Goal: Information Seeking & Learning: Learn about a topic

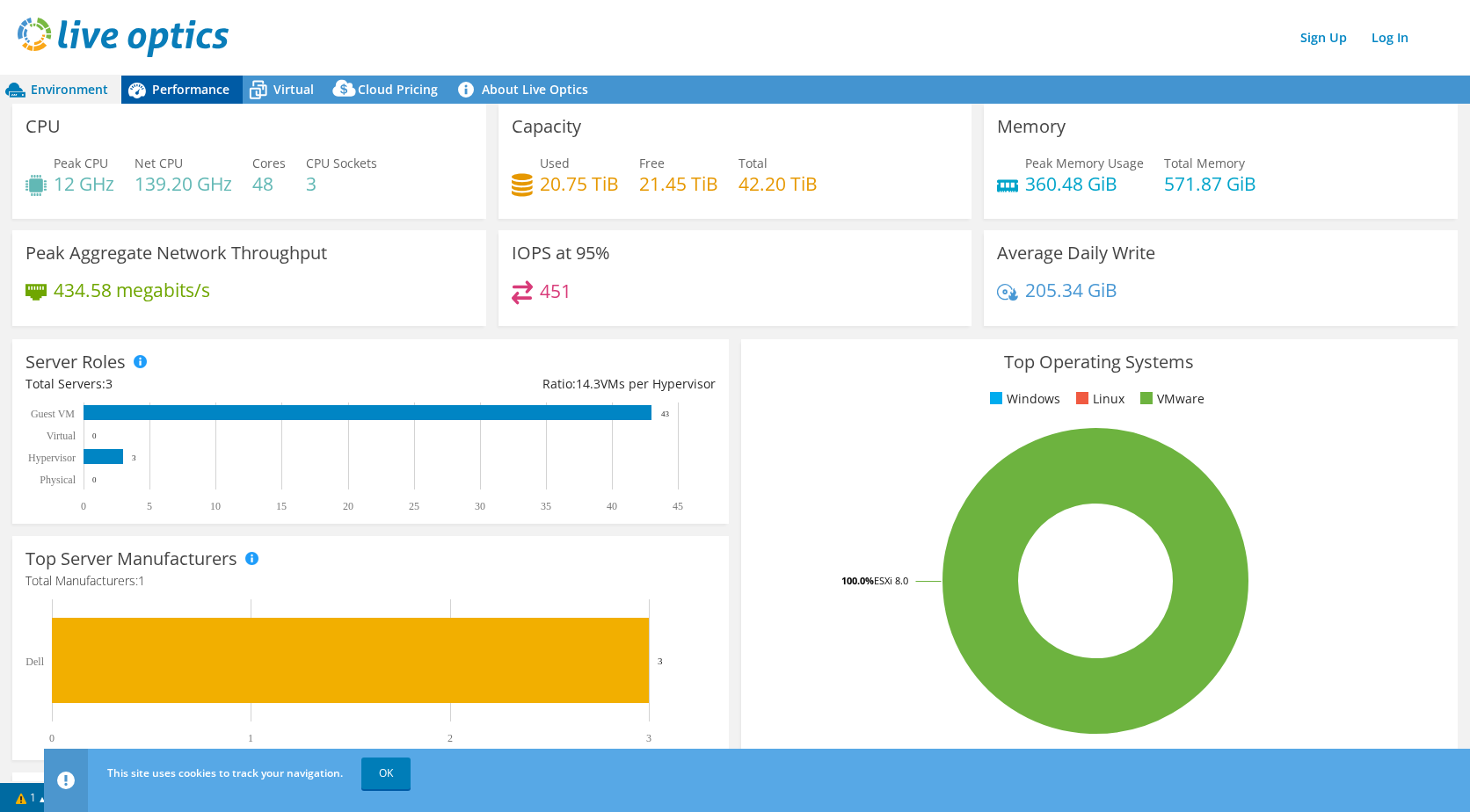
click at [199, 81] on span "Performance" at bounding box center [191, 89] width 78 height 16
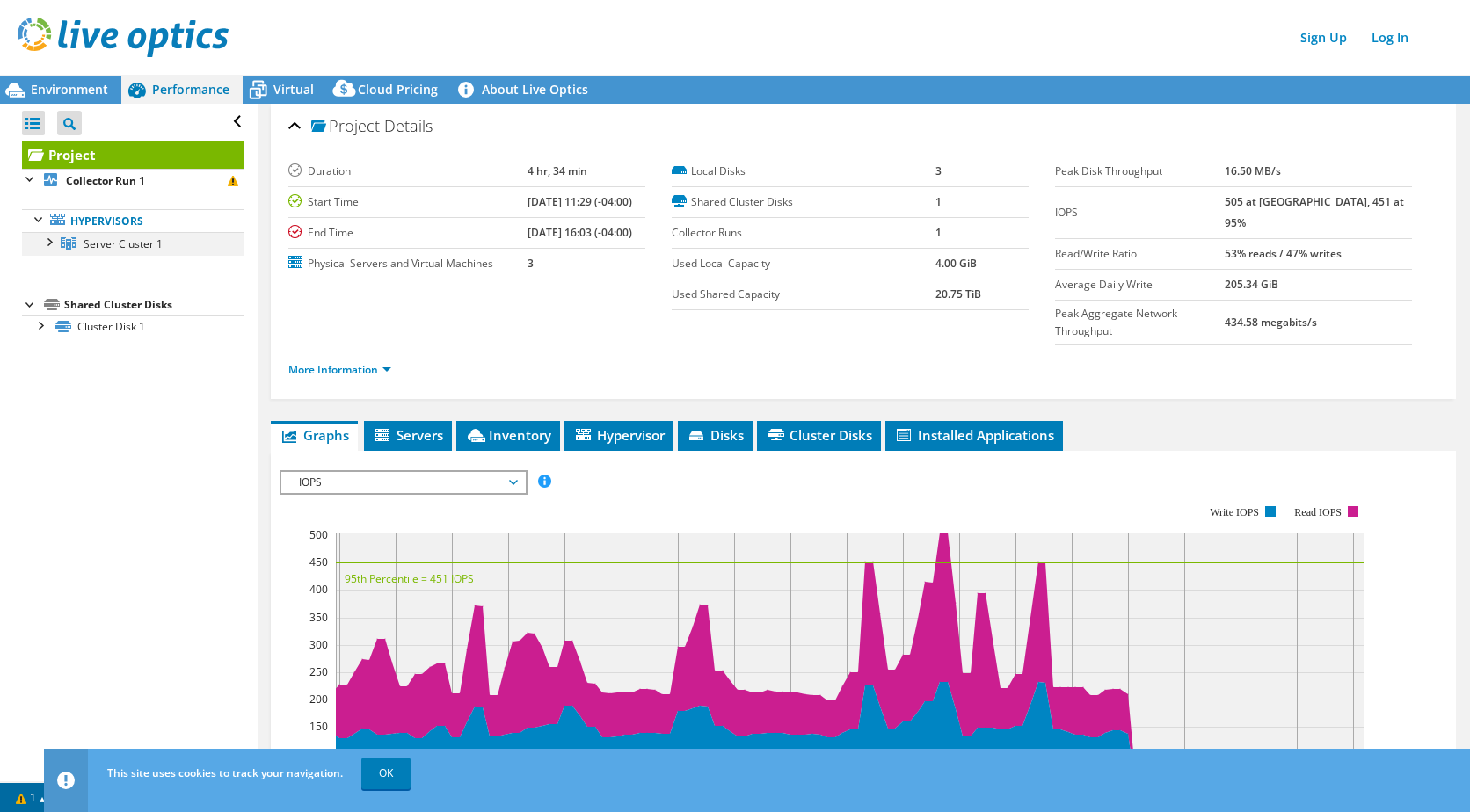
click at [44, 241] on div at bounding box center [48, 241] width 17 height 17
click at [43, 392] on div at bounding box center [39, 392] width 17 height 17
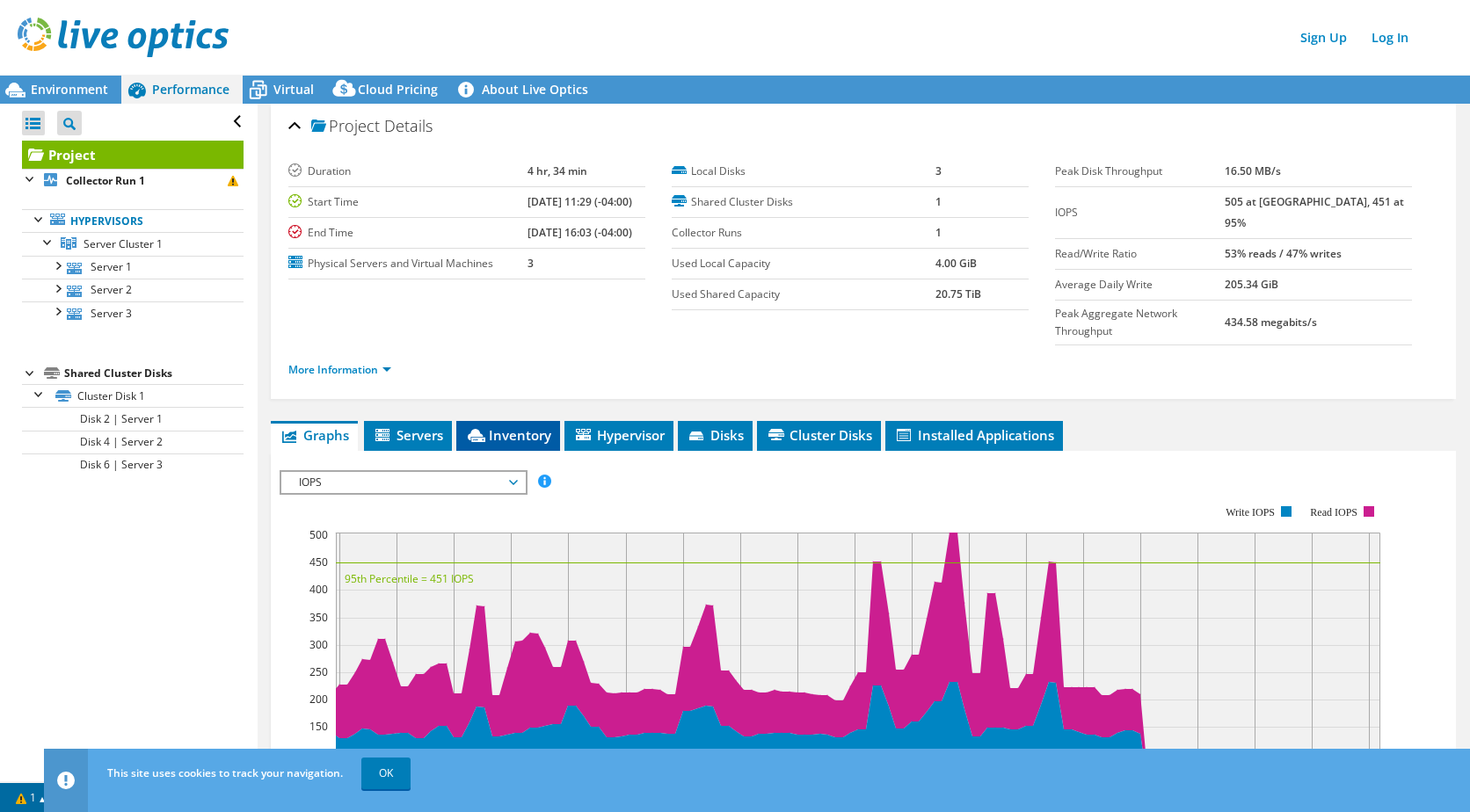
click at [506, 426] on span "Inventory" at bounding box center [507, 434] width 86 height 17
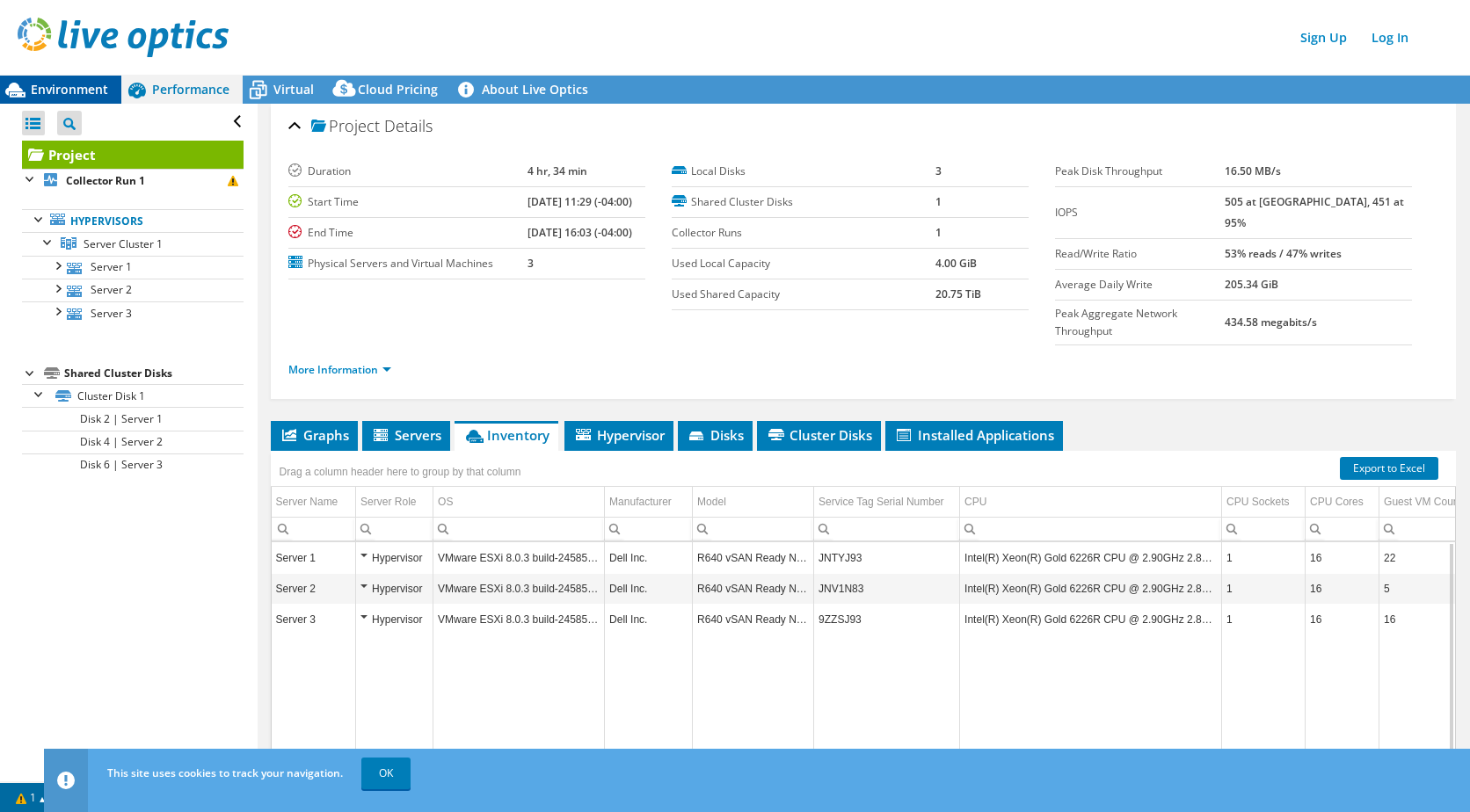
click at [93, 89] on span "Environment" at bounding box center [70, 89] width 78 height 16
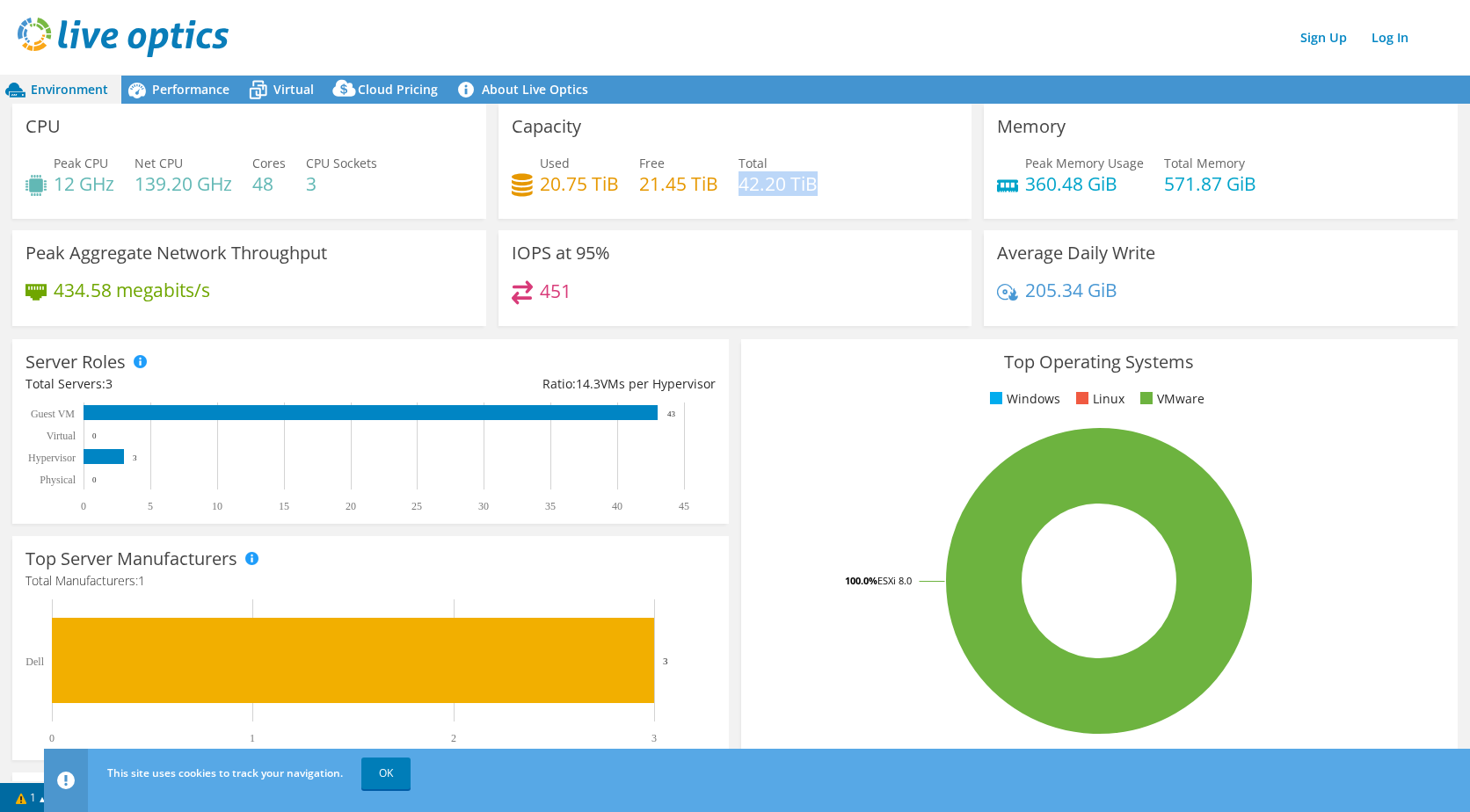
drag, startPoint x: 735, startPoint y: 181, endPoint x: 830, endPoint y: 187, distance: 95.2
click at [830, 187] on div "Used 20.75 TiB Free 21.45 TiB Total 42.20 TiB" at bounding box center [735, 182] width 448 height 57
click at [185, 78] on div "Performance" at bounding box center [182, 90] width 121 height 28
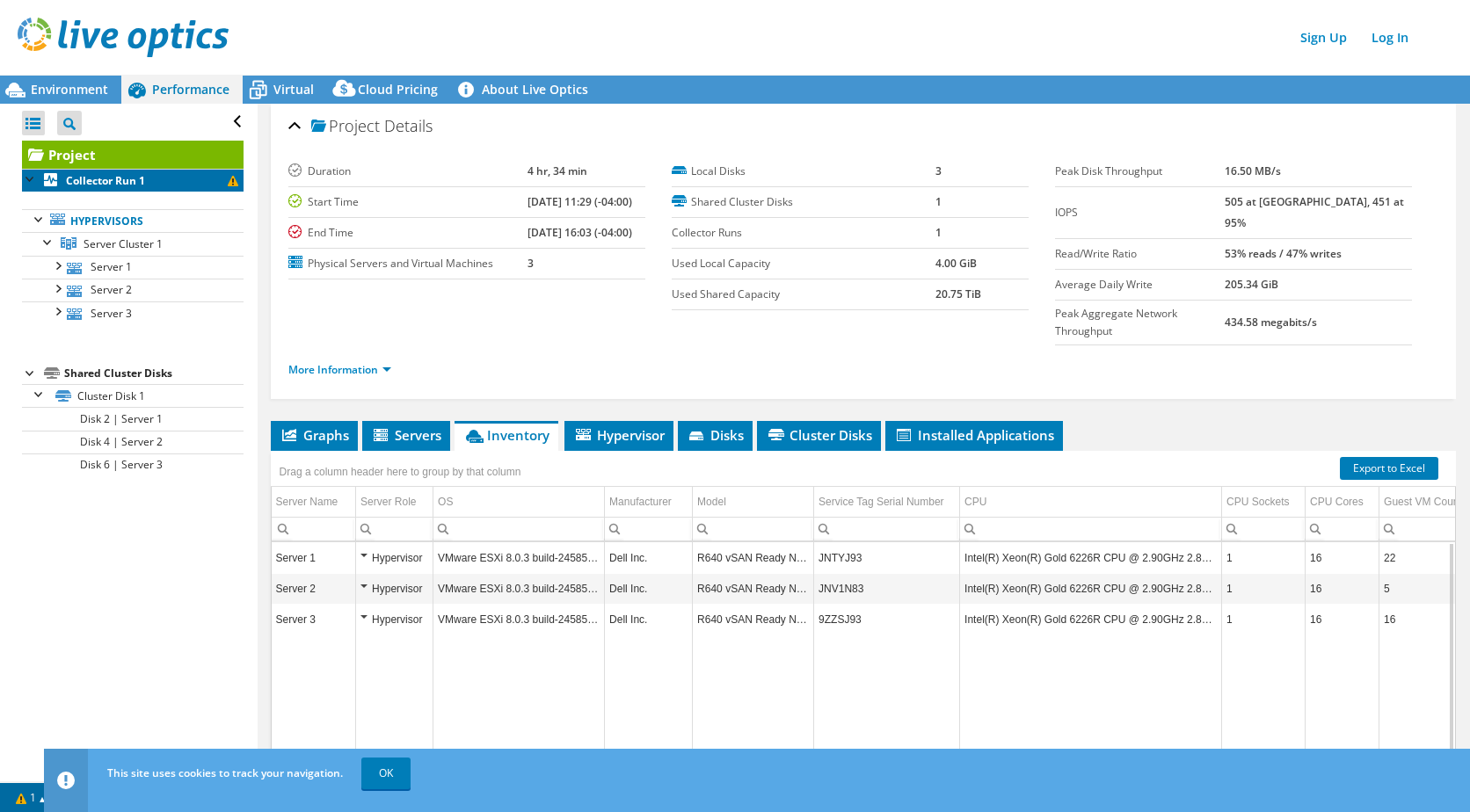
click at [137, 186] on b "Collector Run 1" at bounding box center [105, 180] width 79 height 15
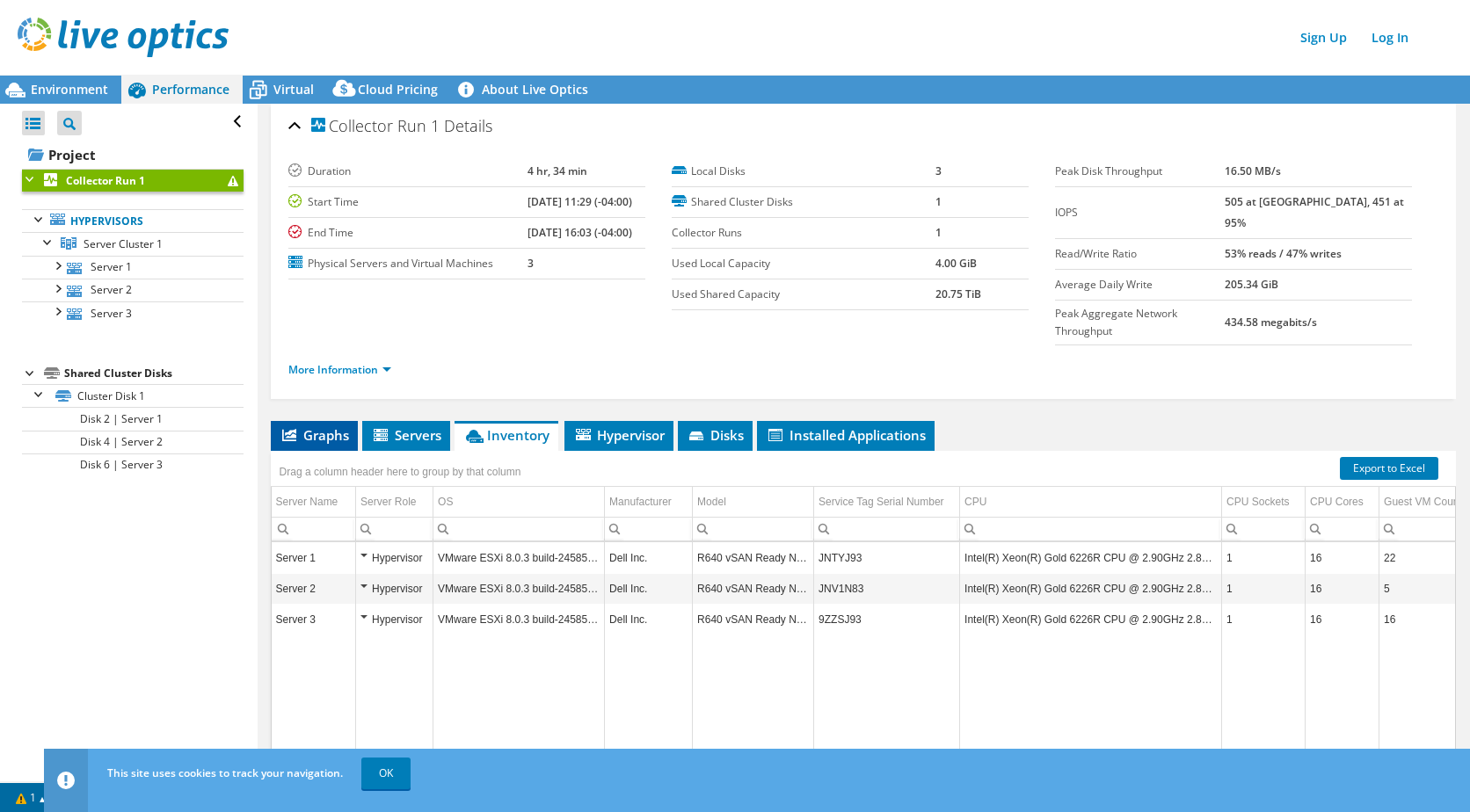
click at [321, 426] on span "Graphs" at bounding box center [314, 434] width 70 height 17
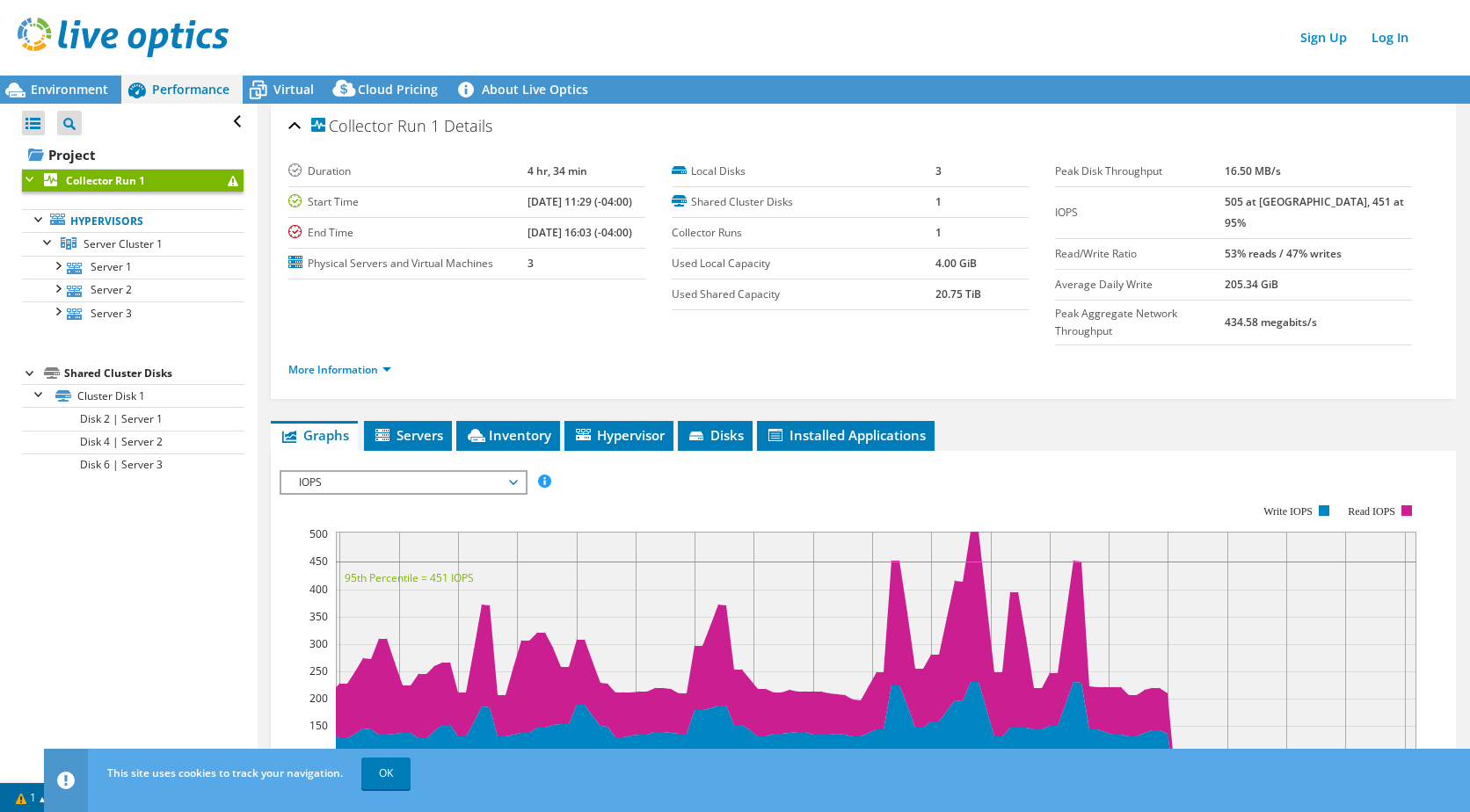
click at [378, 472] on span "IOPS" at bounding box center [403, 482] width 226 height 21
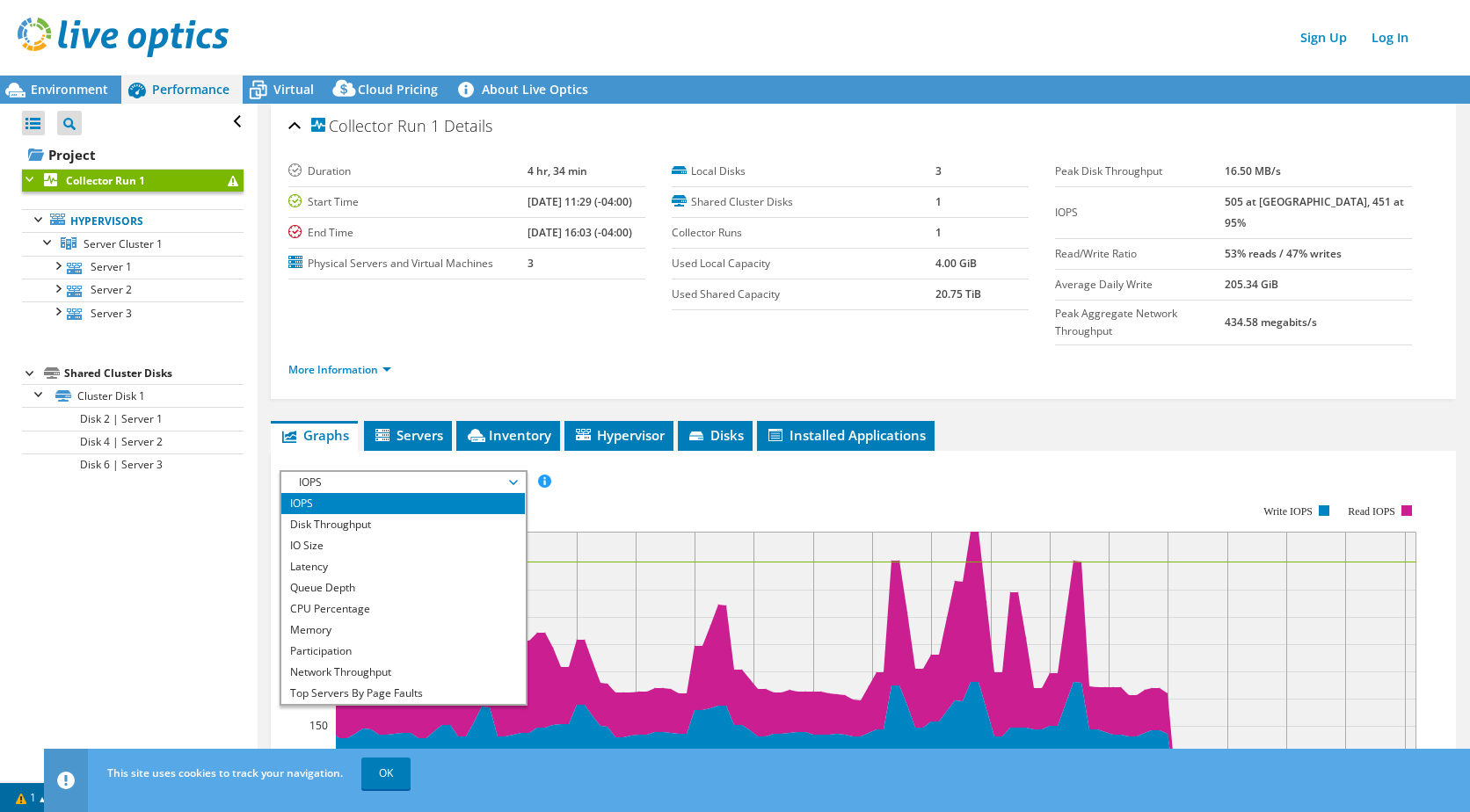
click at [1029, 451] on div "IOPS Disk Throughput IO Size Latency Queue Depth CPU Percentage Memory Page Fau…" at bounding box center [863, 745] width 1168 height 589
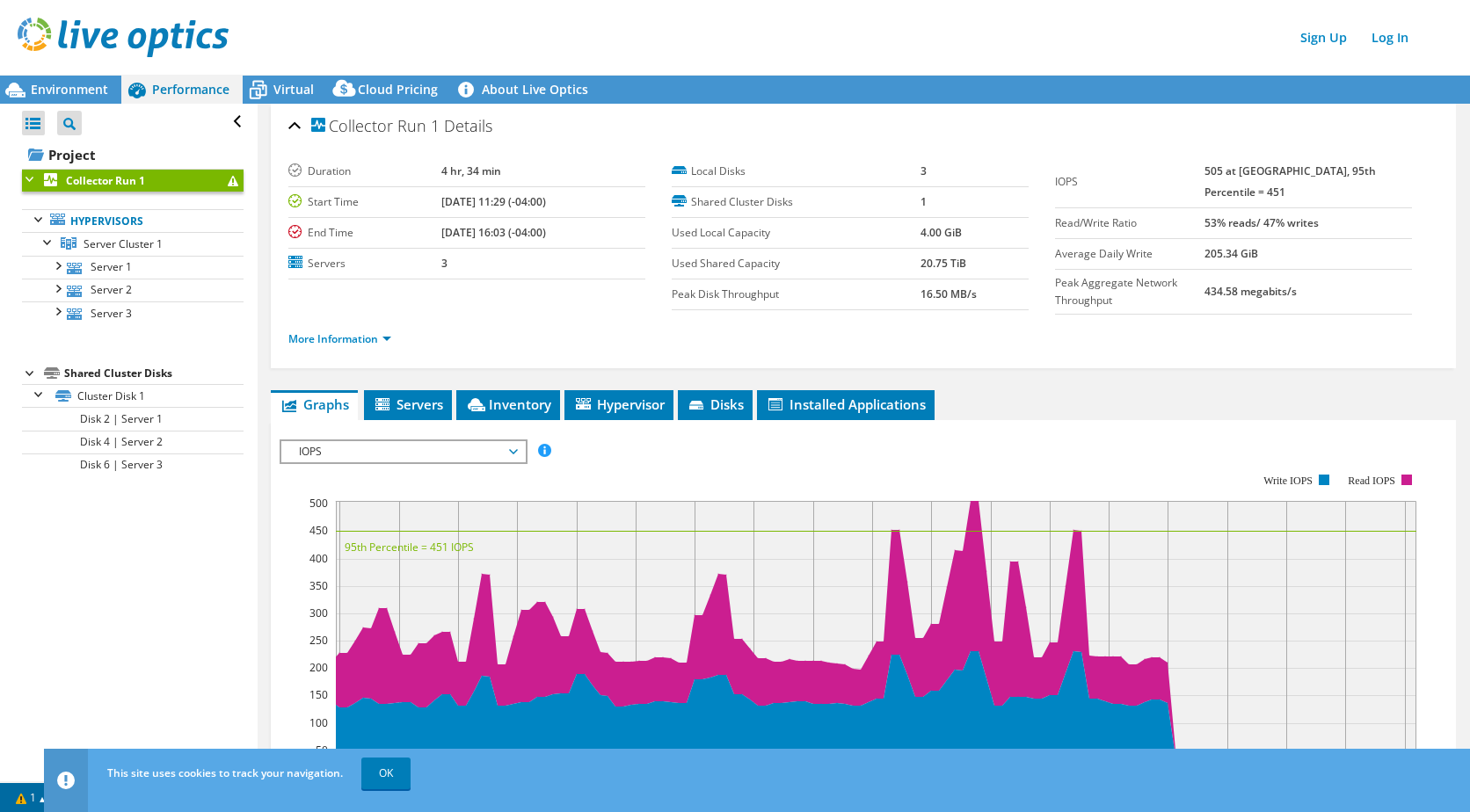
click at [1086, 514] on rect at bounding box center [876, 639] width 1081 height 277
click at [76, 92] on span "Environment" at bounding box center [70, 89] width 78 height 16
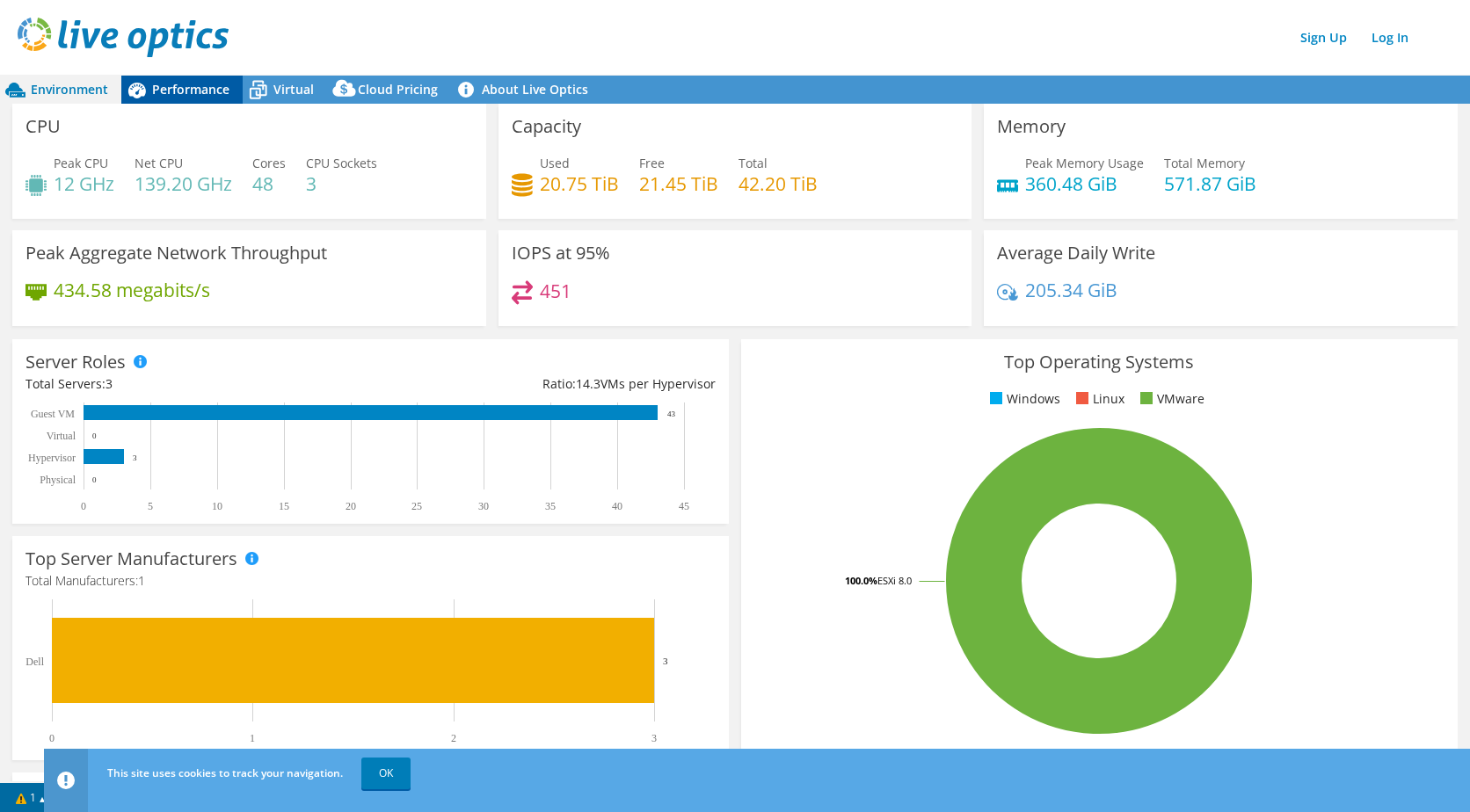
drag, startPoint x: 175, startPoint y: 88, endPoint x: 186, endPoint y: 99, distance: 15.6
click at [175, 88] on span "Performance" at bounding box center [191, 89] width 78 height 16
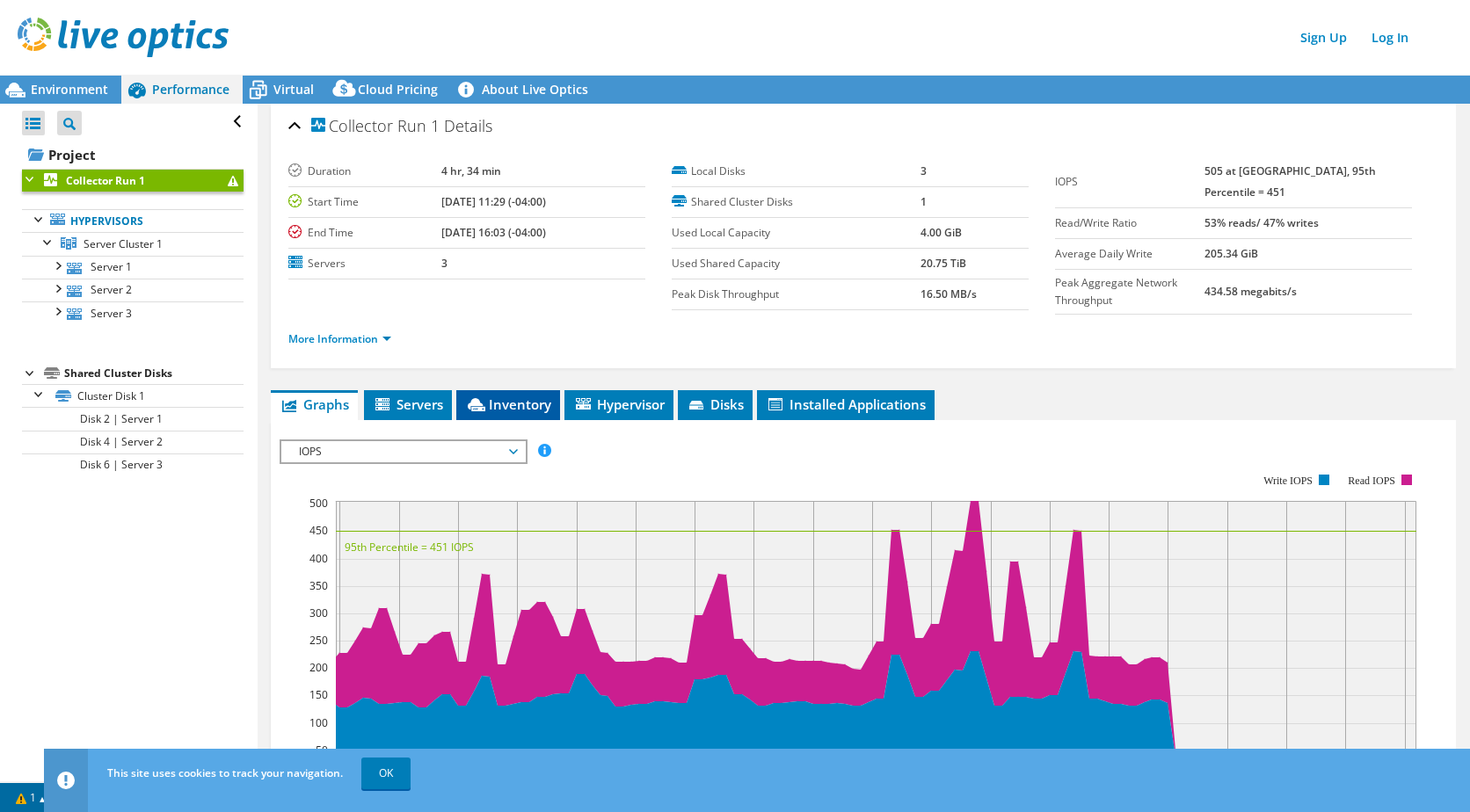
click at [526, 402] on span "Inventory" at bounding box center [507, 403] width 86 height 17
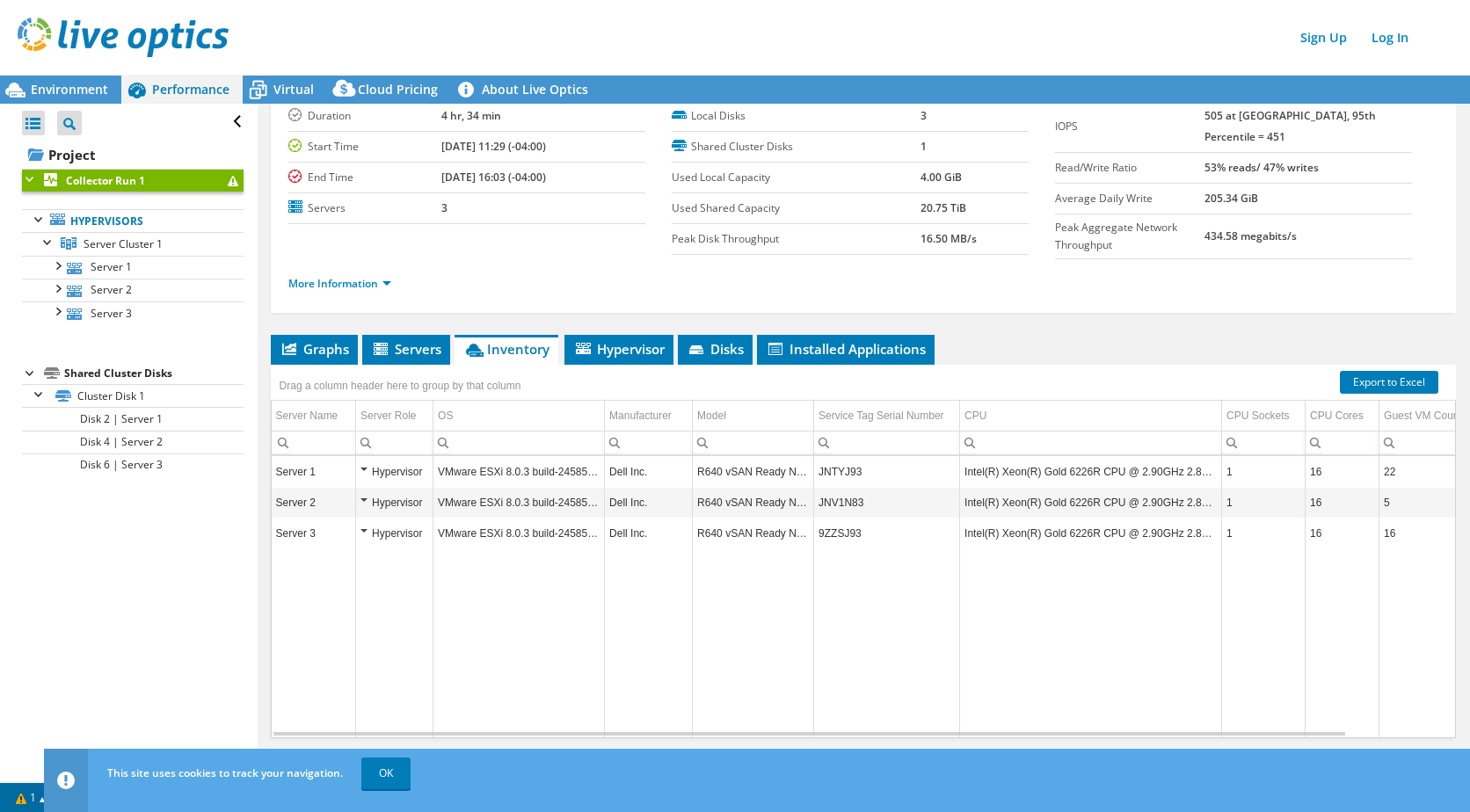
scroll to position [79, 0]
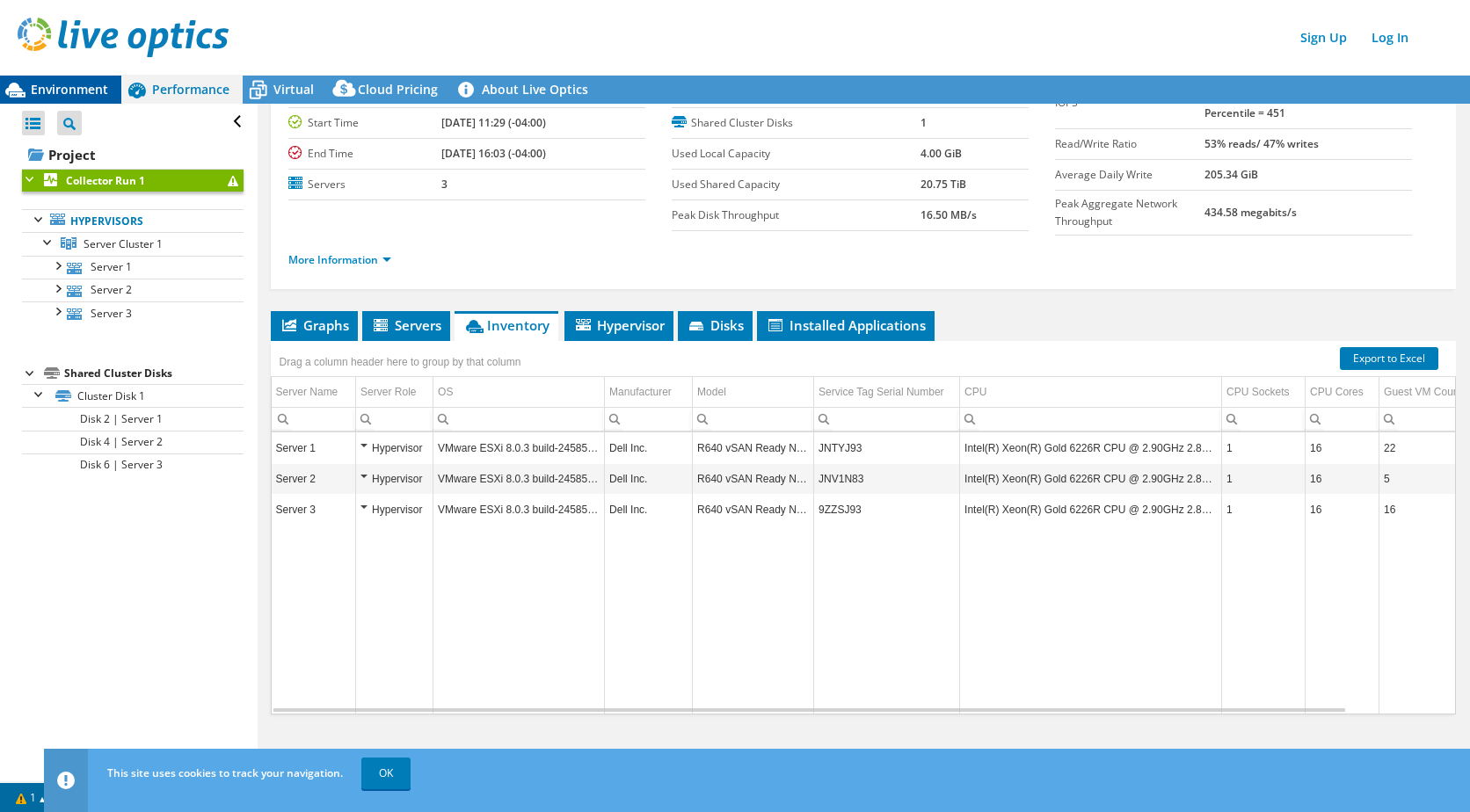
click at [57, 93] on span "Environment" at bounding box center [70, 89] width 78 height 16
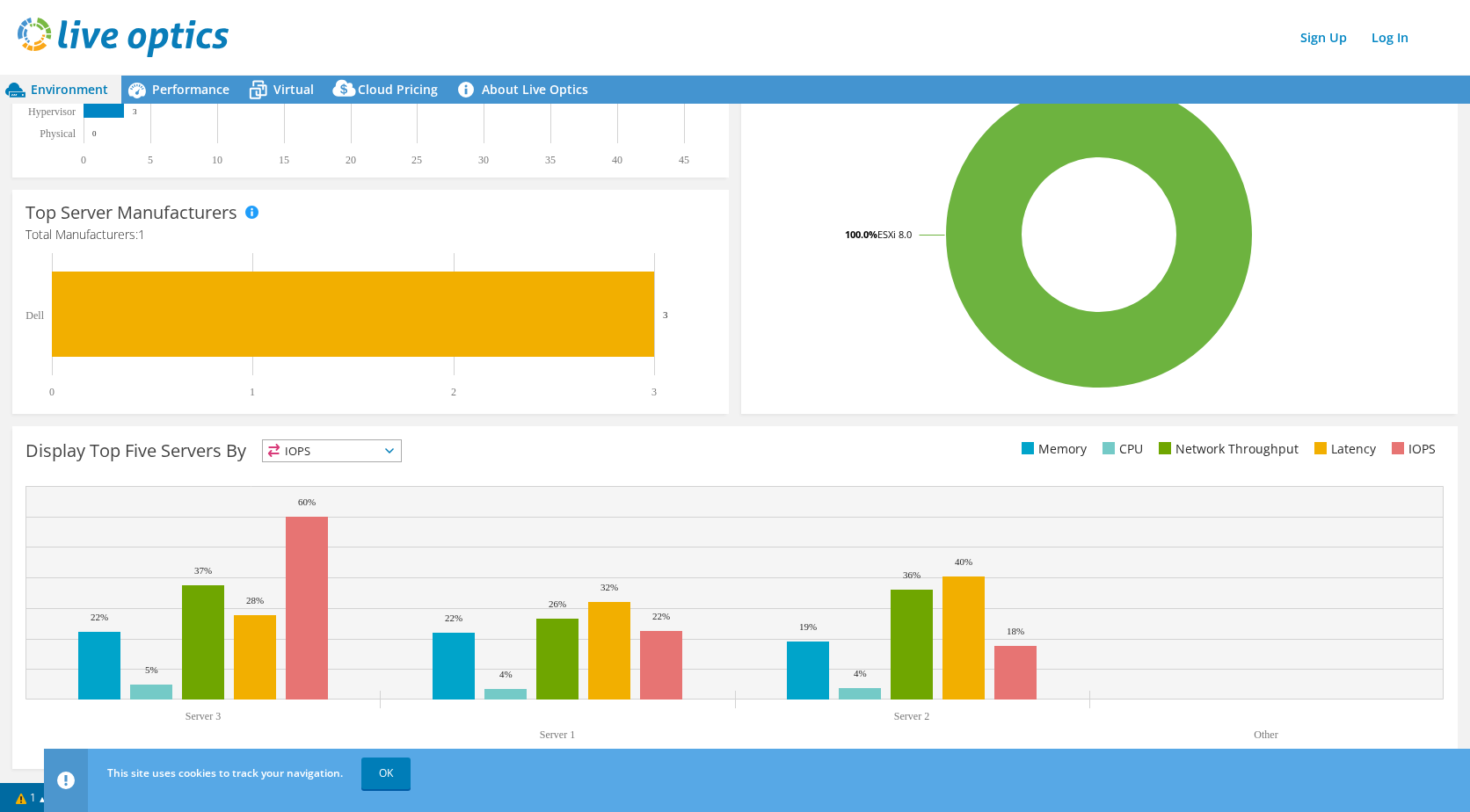
scroll to position [0, 0]
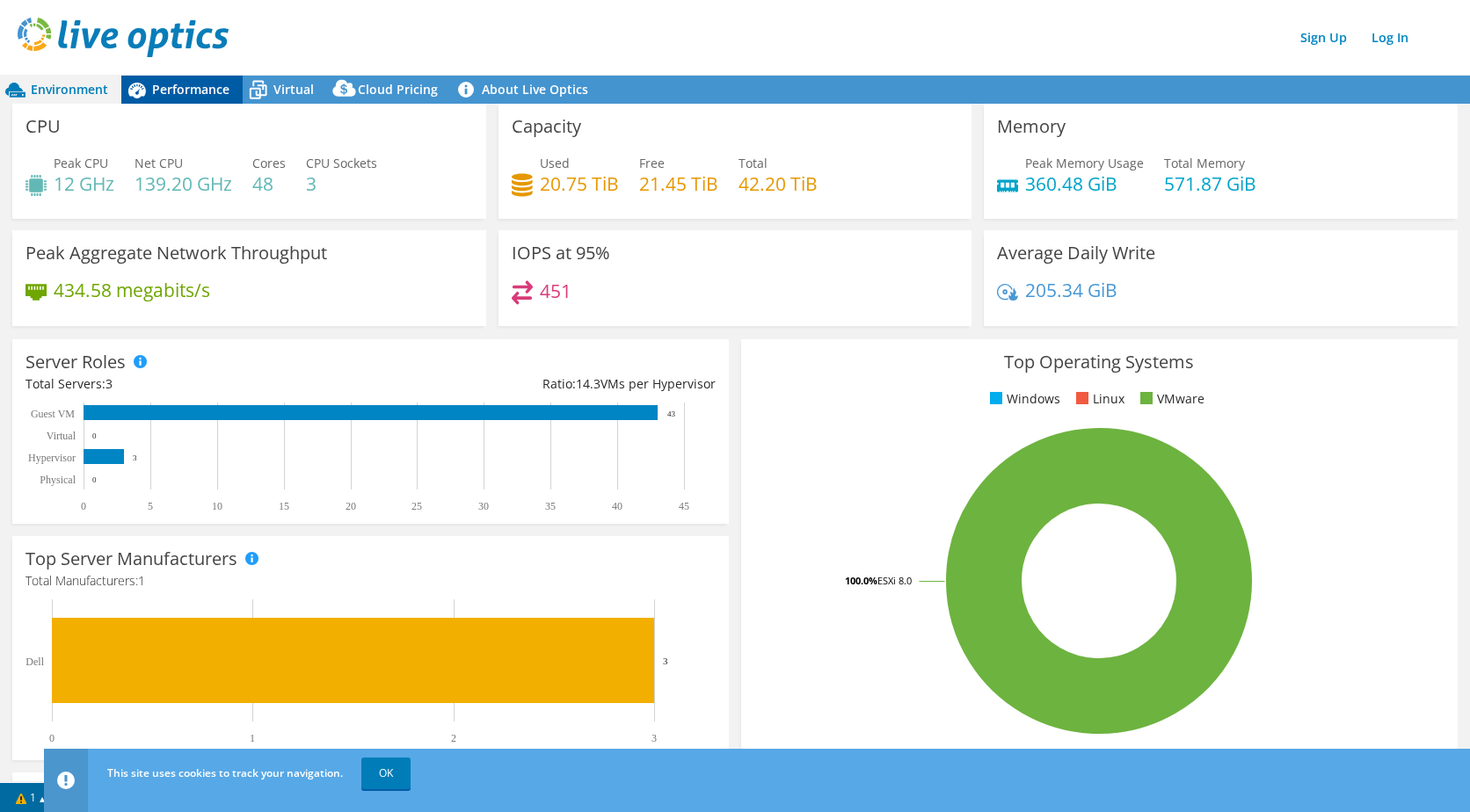
click at [175, 92] on span "Performance" at bounding box center [191, 89] width 78 height 16
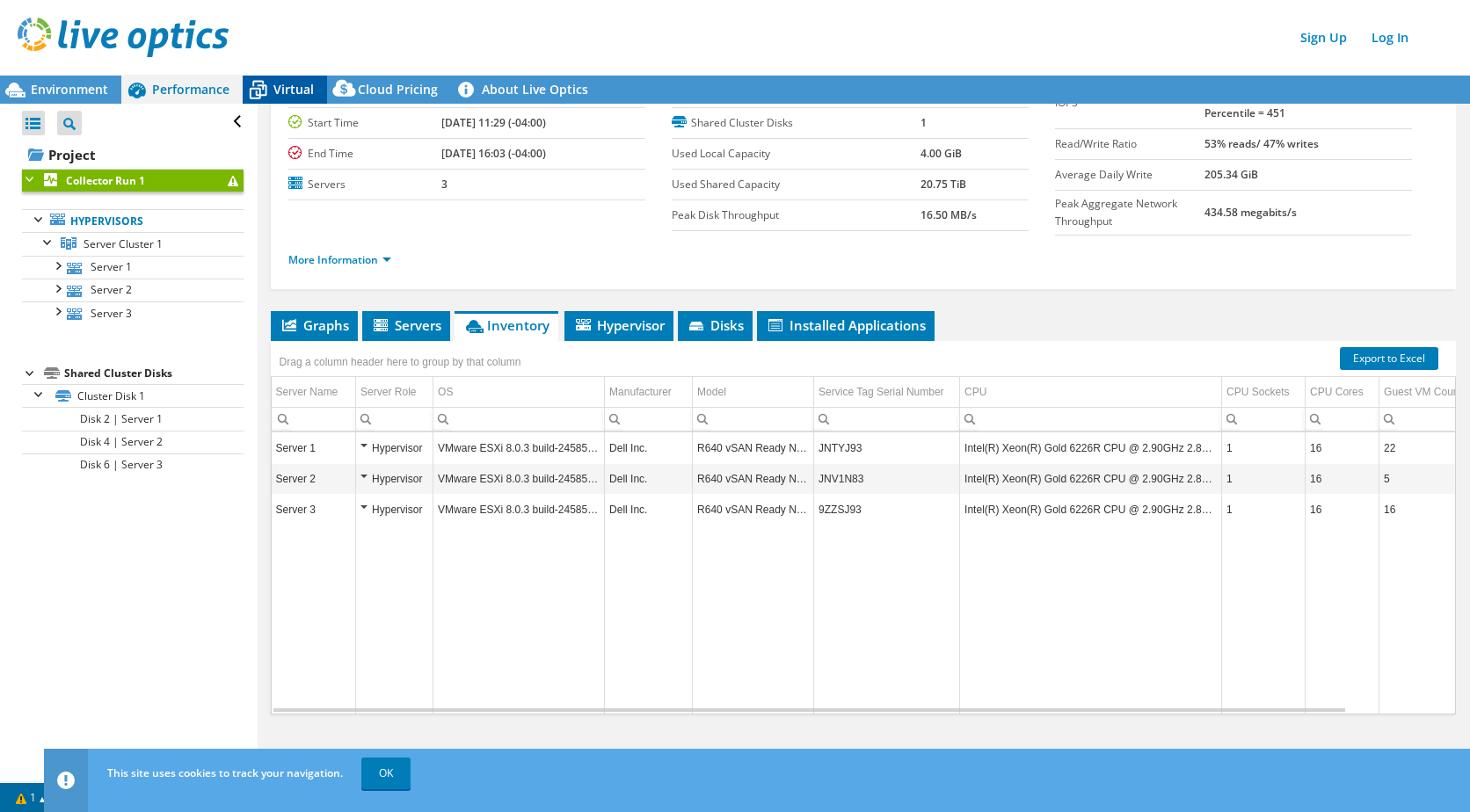
click at [258, 90] on icon at bounding box center [258, 90] width 31 height 31
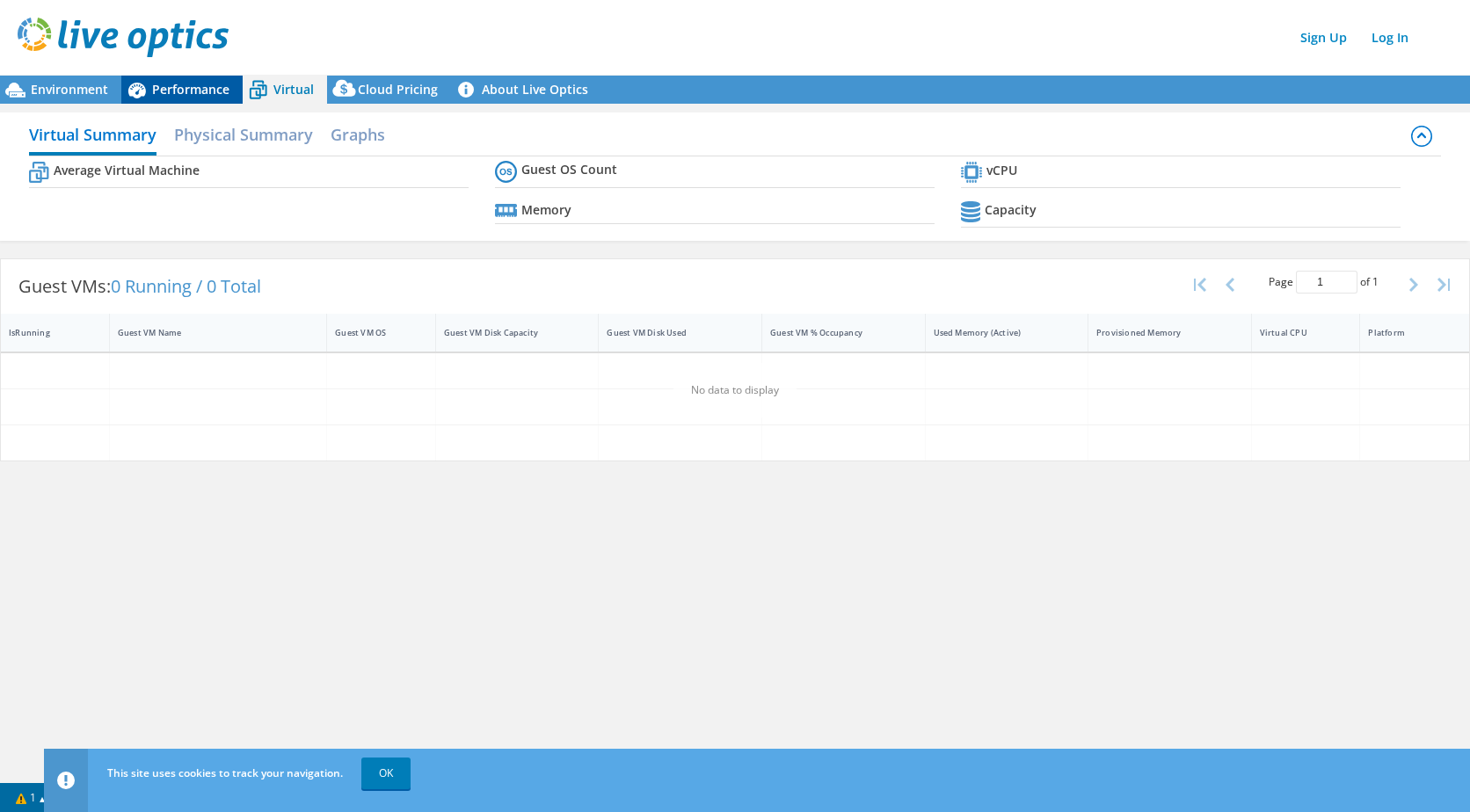
click at [170, 90] on span "Performance" at bounding box center [191, 89] width 78 height 16
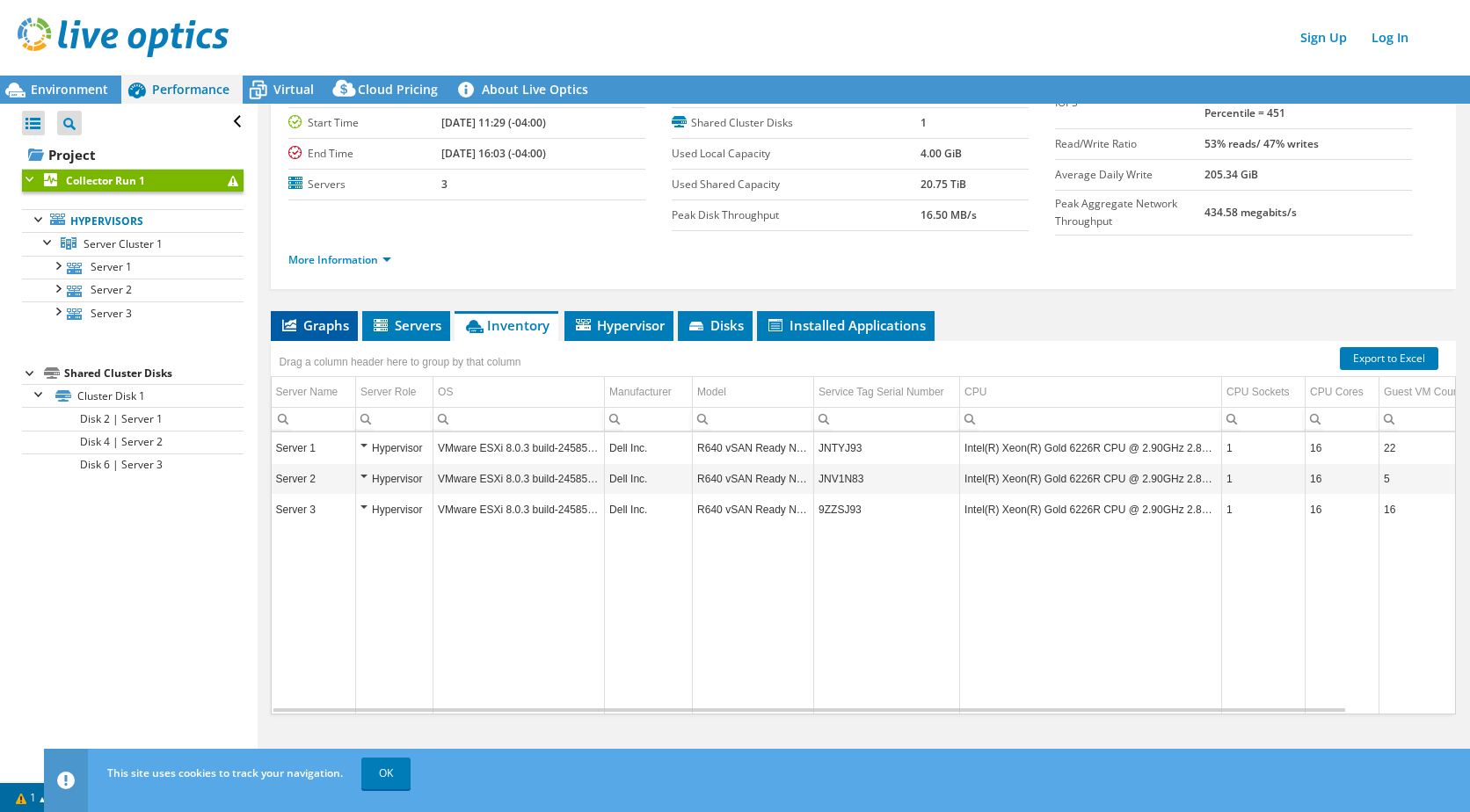
click at [327, 327] on span "Graphs" at bounding box center [314, 325] width 70 height 17
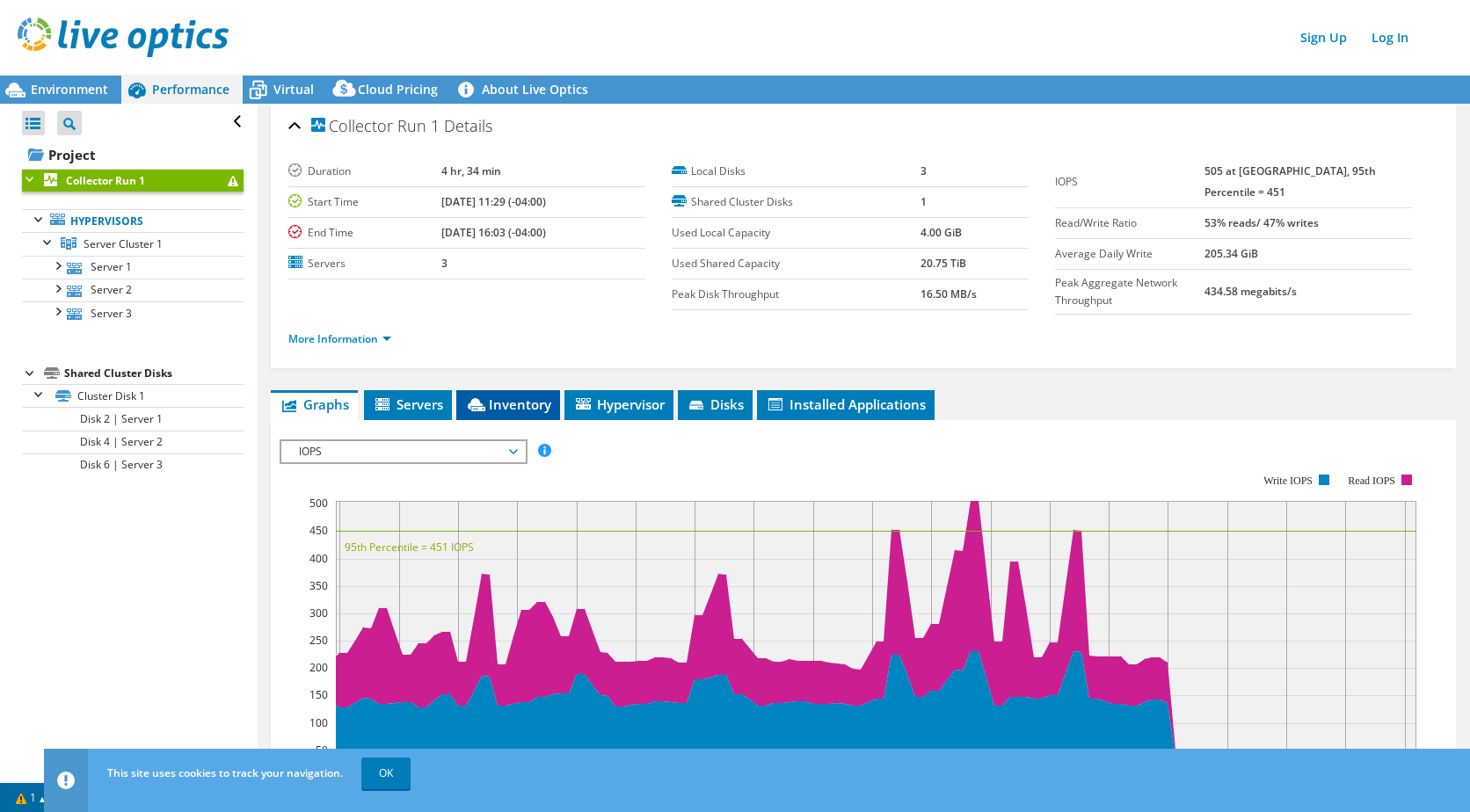
click at [508, 408] on span "Inventory" at bounding box center [507, 403] width 86 height 17
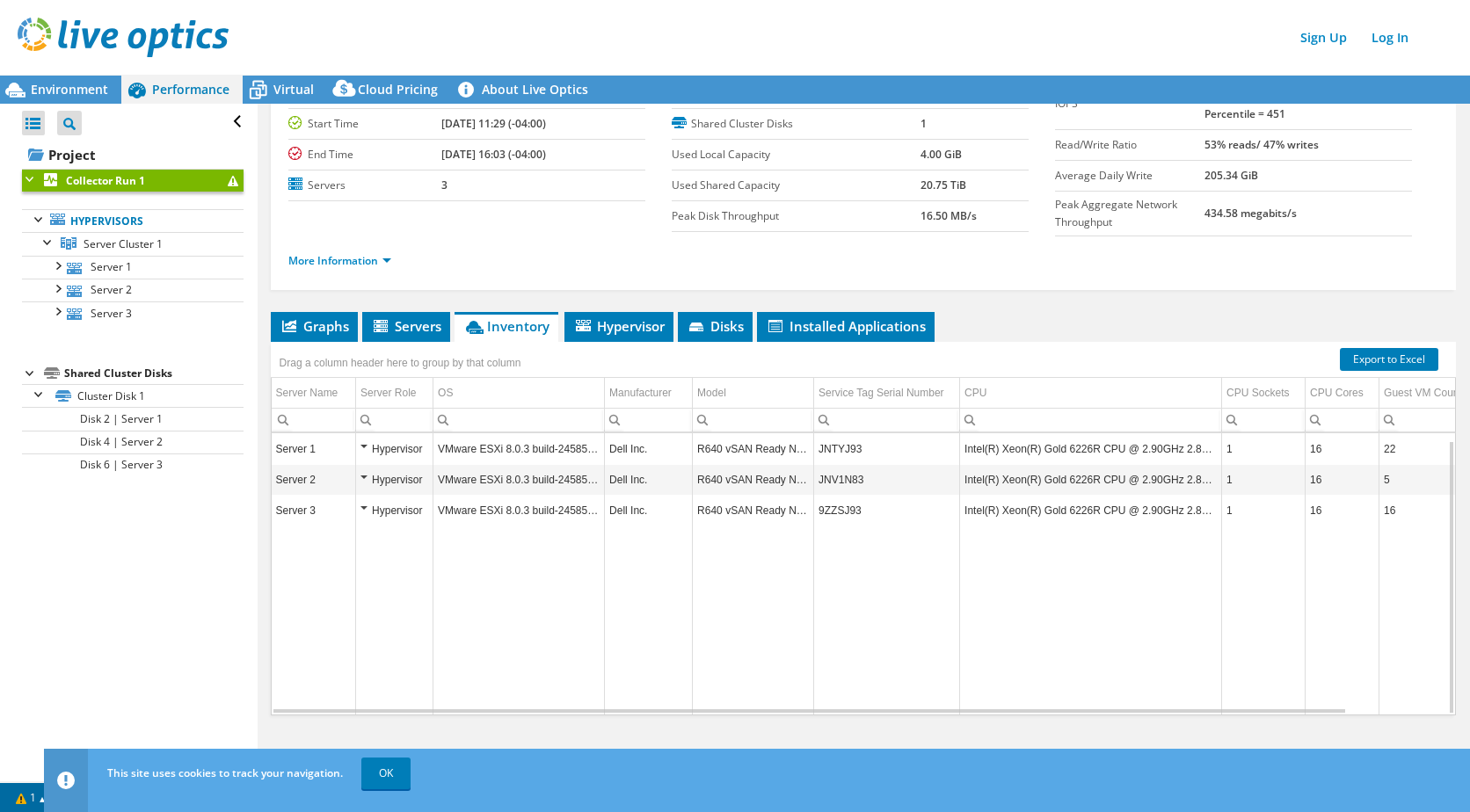
scroll to position [7, 0]
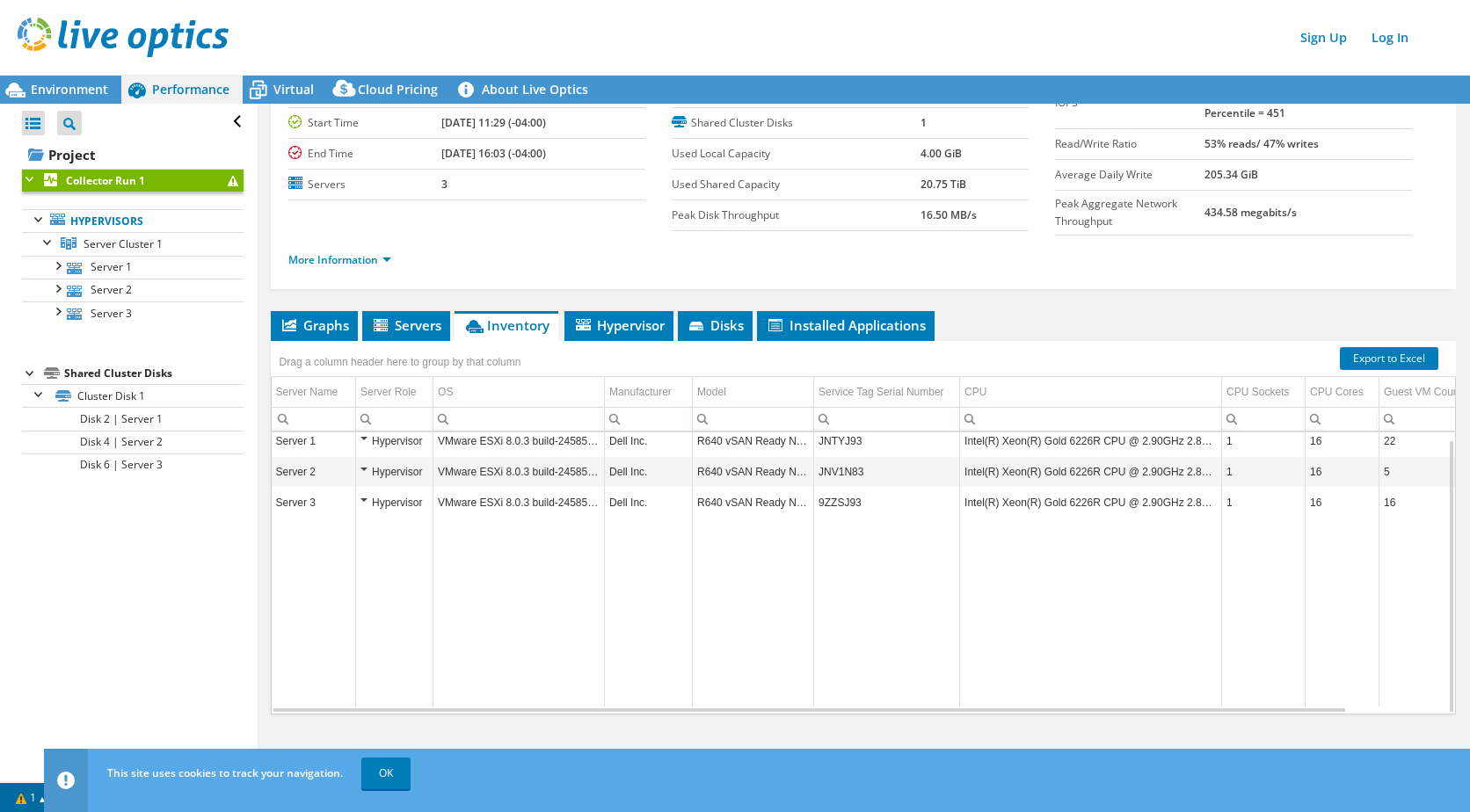
click at [1022, 505] on td "Intel(R) Xeon(R) Gold 6226R CPU @ 2.90GHz 2.89 GHz" at bounding box center [1091, 503] width 262 height 31
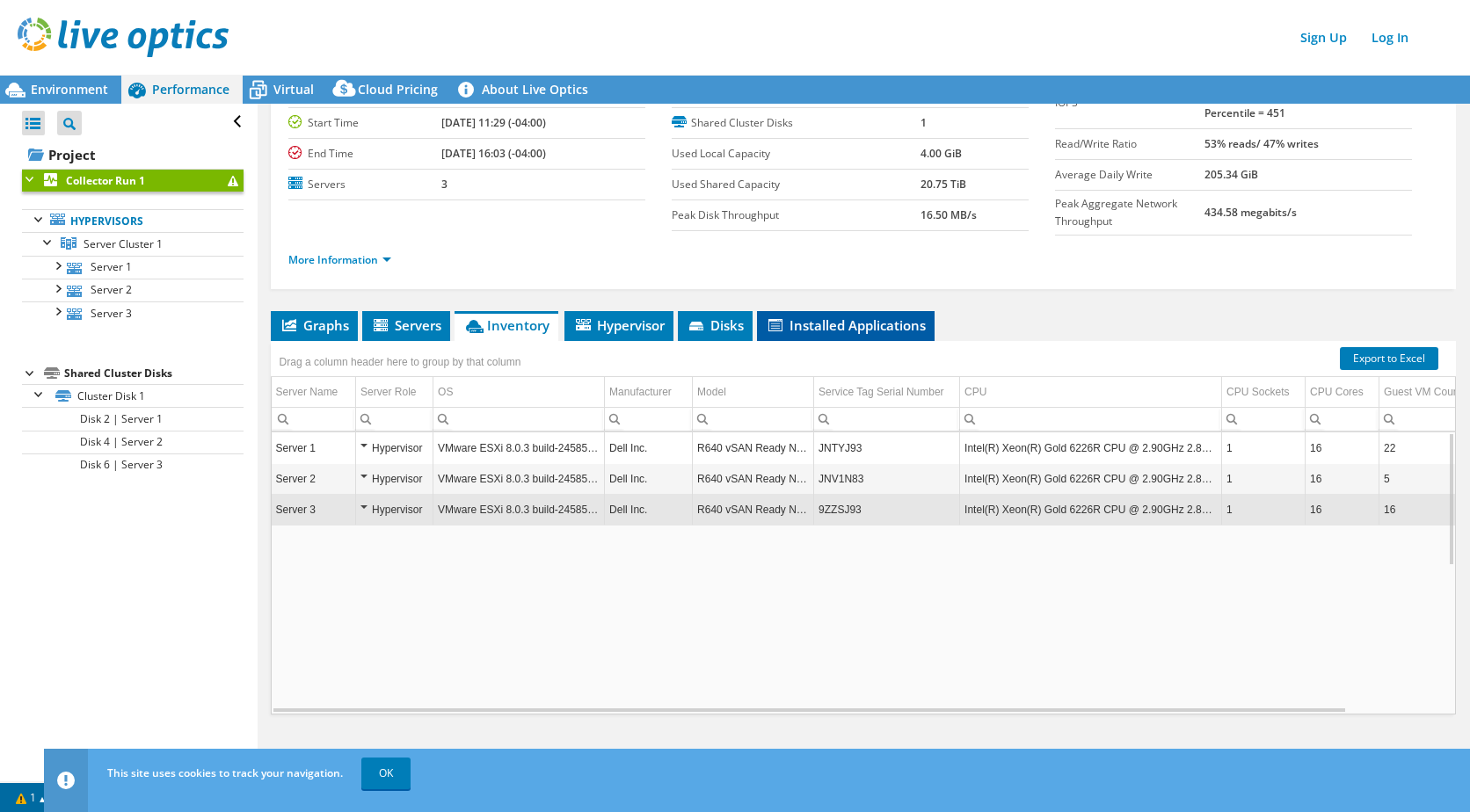
scroll to position [0, 0]
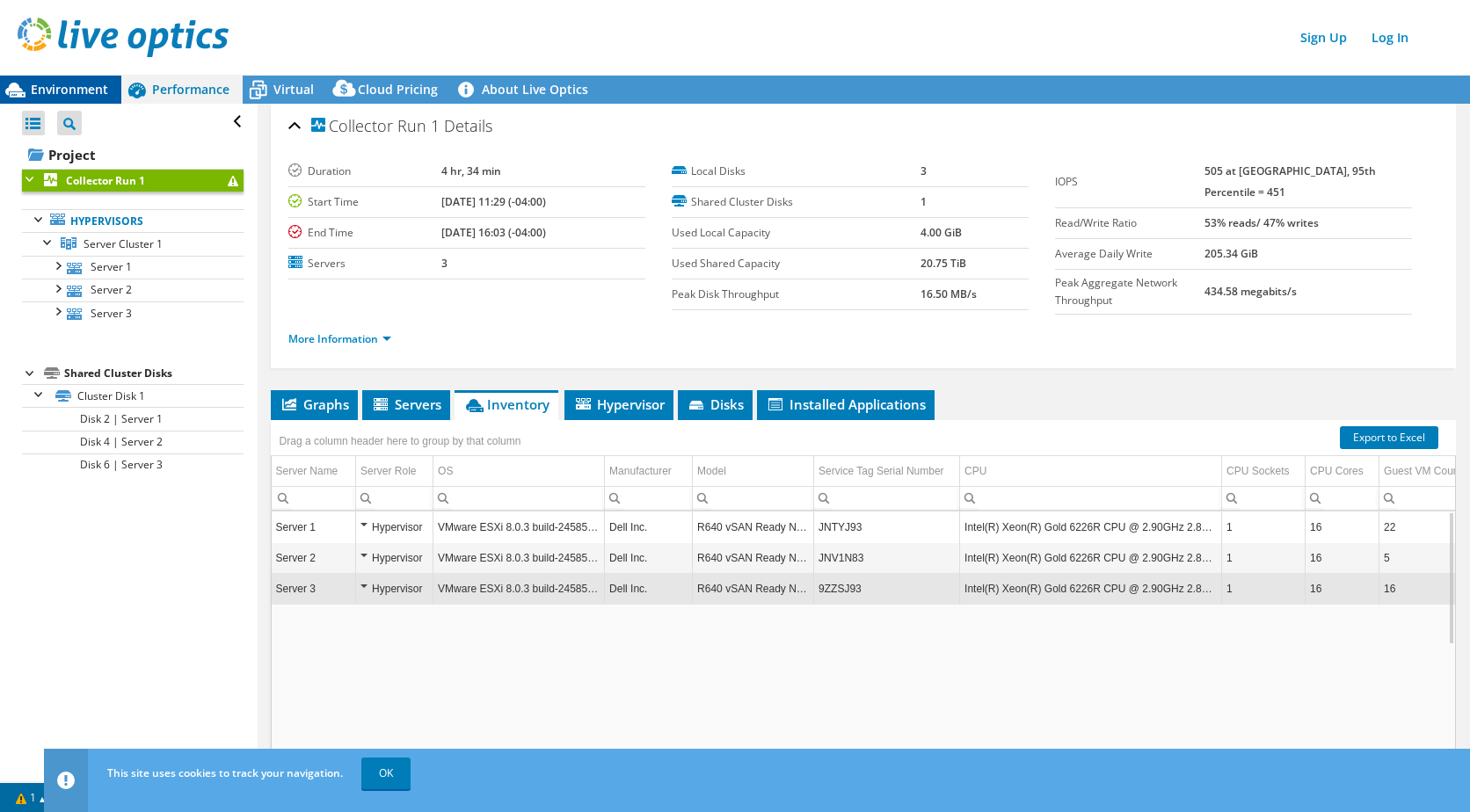
click at [70, 96] on span "Environment" at bounding box center [70, 89] width 78 height 16
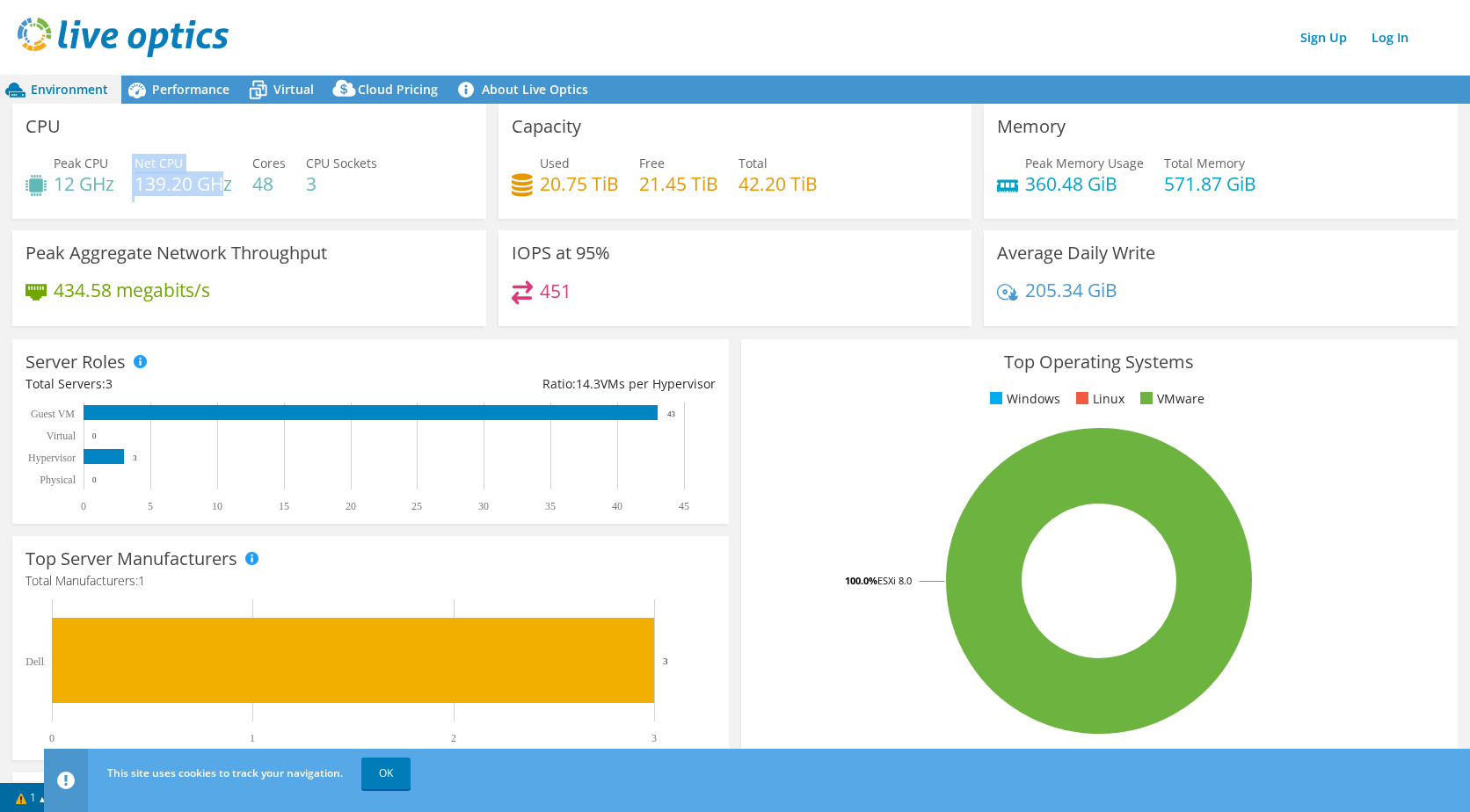
drag, startPoint x: 228, startPoint y: 186, endPoint x: 122, endPoint y: 188, distance: 106.0
click at [125, 188] on div "Peak CPU 12 GHz Net CPU 139.20 GHz Cores 48 CPU Sockets 3" at bounding box center [249, 182] width 448 height 57
drag, startPoint x: 122, startPoint y: 188, endPoint x: 94, endPoint y: 186, distance: 28.1
click at [94, 186] on h4 "12 GHz" at bounding box center [83, 183] width 61 height 19
drag, startPoint x: 107, startPoint y: 184, endPoint x: 63, endPoint y: 188, distance: 44.2
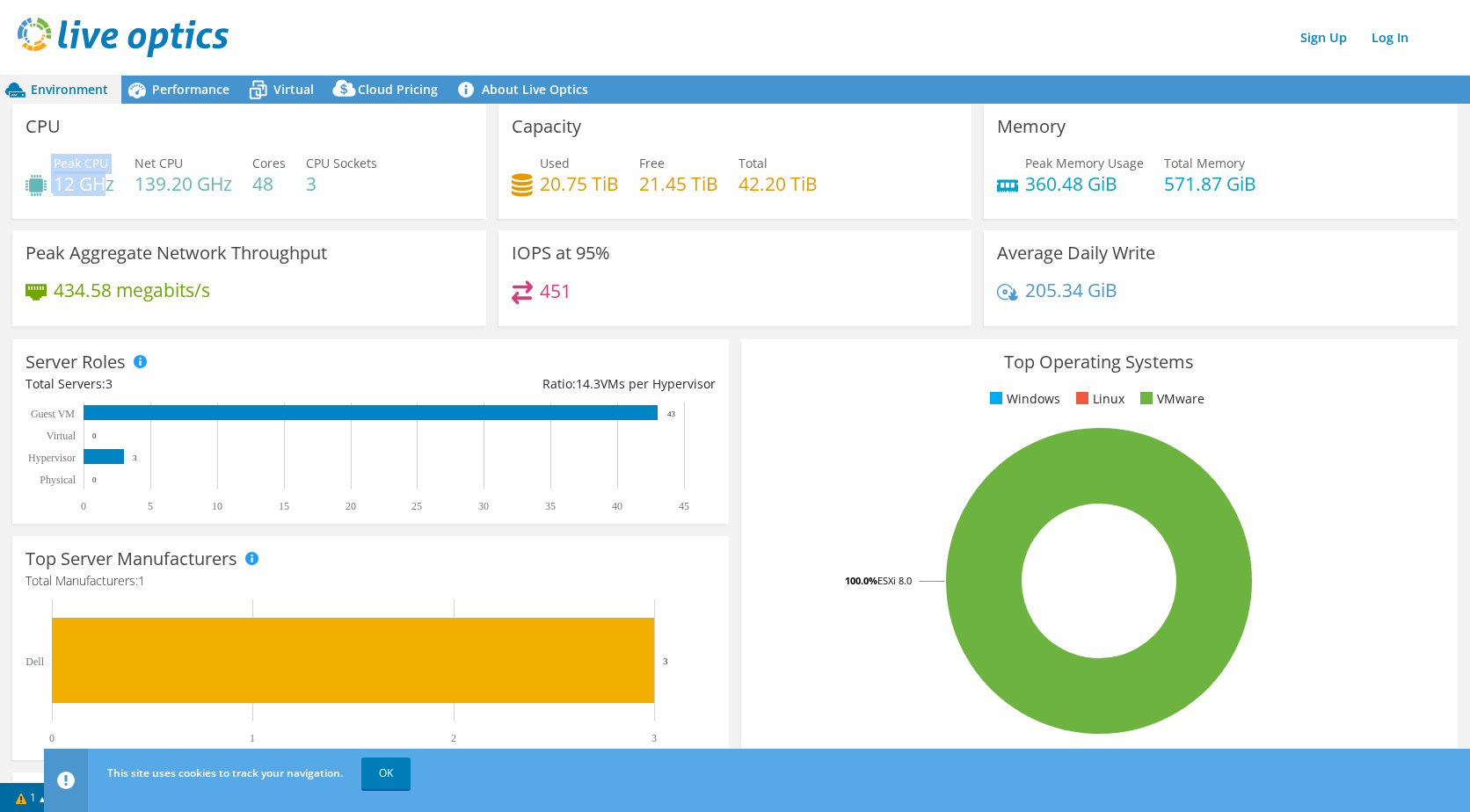
click at [60, 187] on h4 "12 GHz" at bounding box center [83, 183] width 61 height 19
drag, startPoint x: 63, startPoint y: 188, endPoint x: 79, endPoint y: 192, distance: 16.5
click at [79, 192] on h4 "12 GHz" at bounding box center [83, 183] width 61 height 19
drag, startPoint x: 53, startPoint y: 185, endPoint x: 119, endPoint y: 182, distance: 66.1
click at [119, 182] on div "Peak CPU 12 GHz Net CPU 139.20 GHz Cores 48 CPU Sockets 3" at bounding box center [249, 182] width 448 height 57
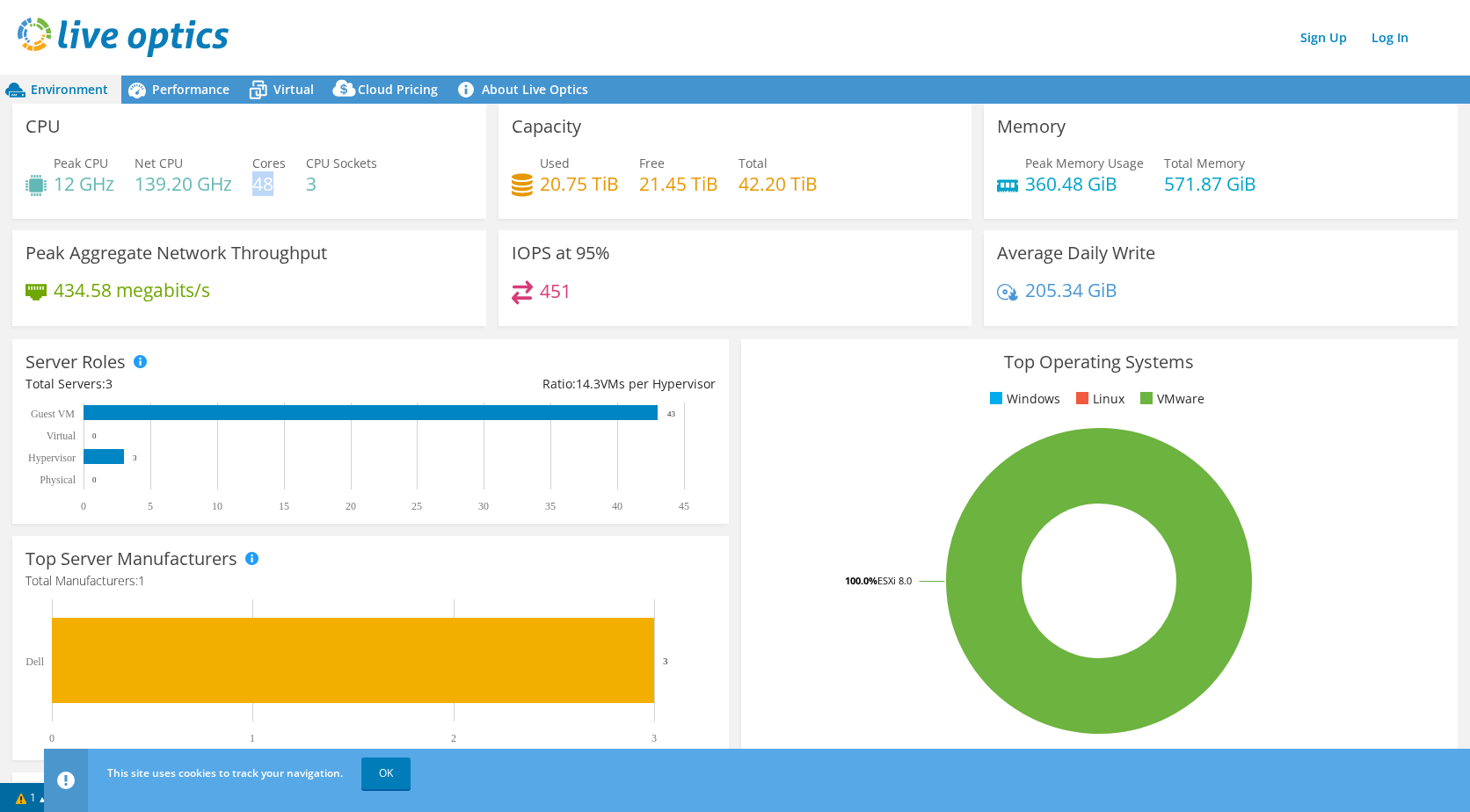
drag, startPoint x: 274, startPoint y: 184, endPoint x: 254, endPoint y: 186, distance: 20.1
click at [254, 186] on h4 "48" at bounding box center [269, 183] width 33 height 19
click at [208, 88] on span "Performance" at bounding box center [191, 89] width 78 height 16
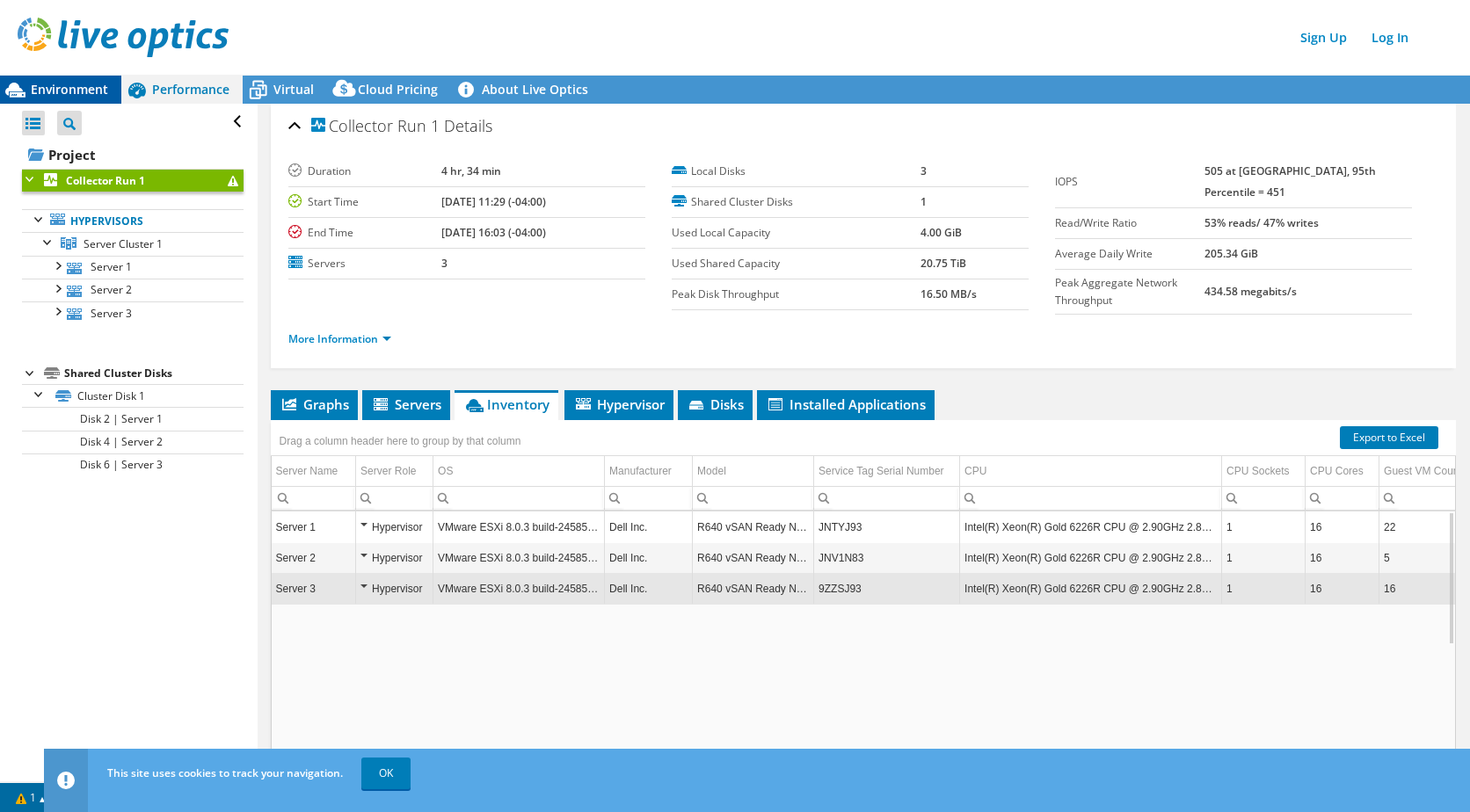
drag, startPoint x: 69, startPoint y: 79, endPoint x: 101, endPoint y: 88, distance: 33.2
click at [69, 79] on div "Environment" at bounding box center [61, 90] width 121 height 28
